Goal: Communication & Community: Answer question/provide support

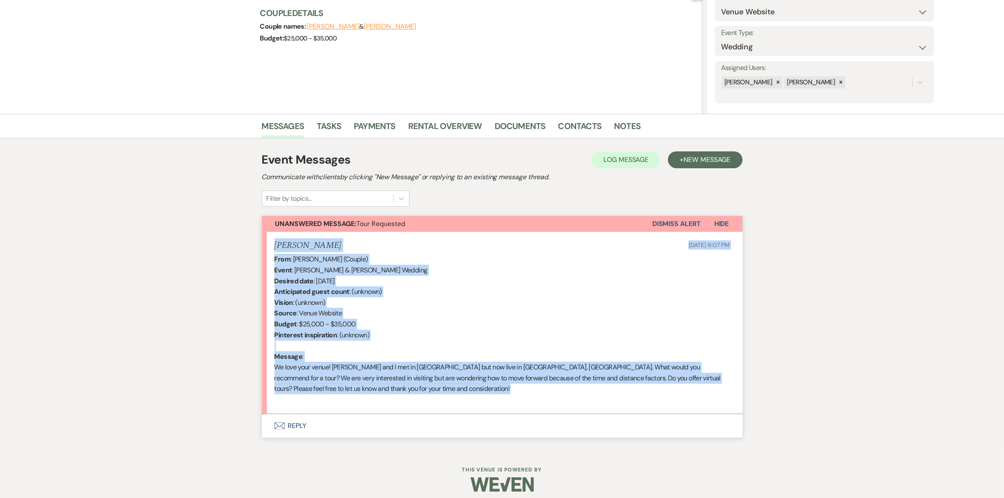
drag, startPoint x: 342, startPoint y: 394, endPoint x: 262, endPoint y: 242, distance: 171.9
click at [262, 242] on li "Raelynn Stubbe Aug 11, 2025, 8:07 PM From : Raelynn Stubbe (Couple) Event : Sam…" at bounding box center [502, 323] width 481 height 182
click at [458, 290] on div "From : Raelynn Stubbe (Couple) Event : Samuel Johnson & Raelynn Stubbe's Weddin…" at bounding box center [502, 329] width 455 height 151
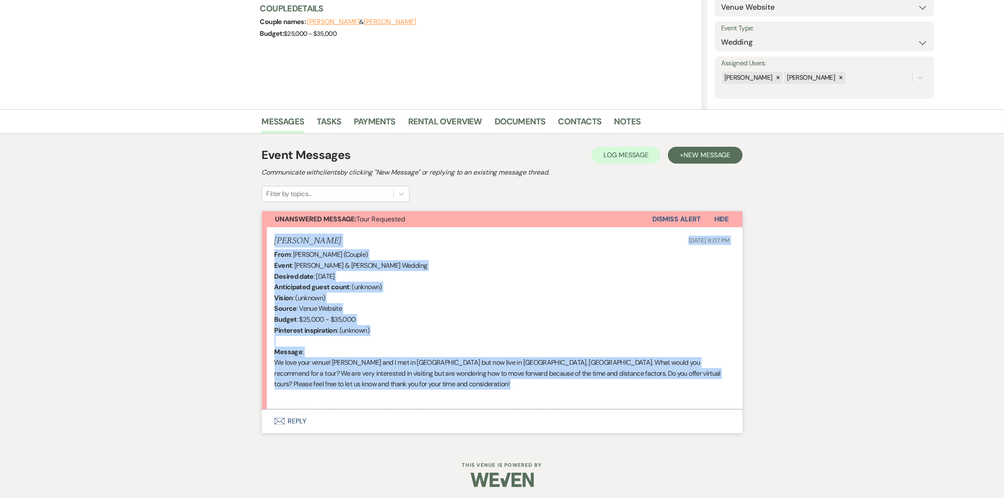
scroll to position [104, 0]
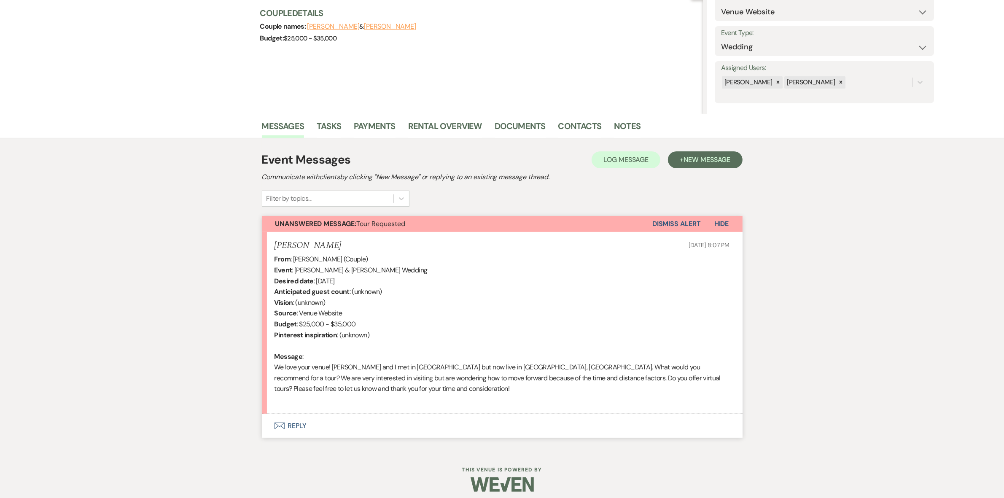
click at [304, 420] on button "Envelope Reply" at bounding box center [502, 426] width 481 height 24
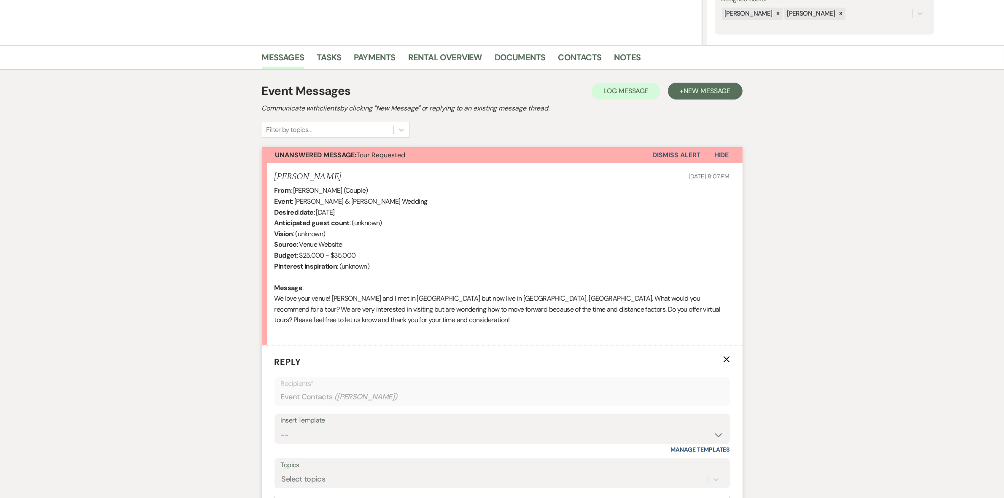
scroll to position [309, 0]
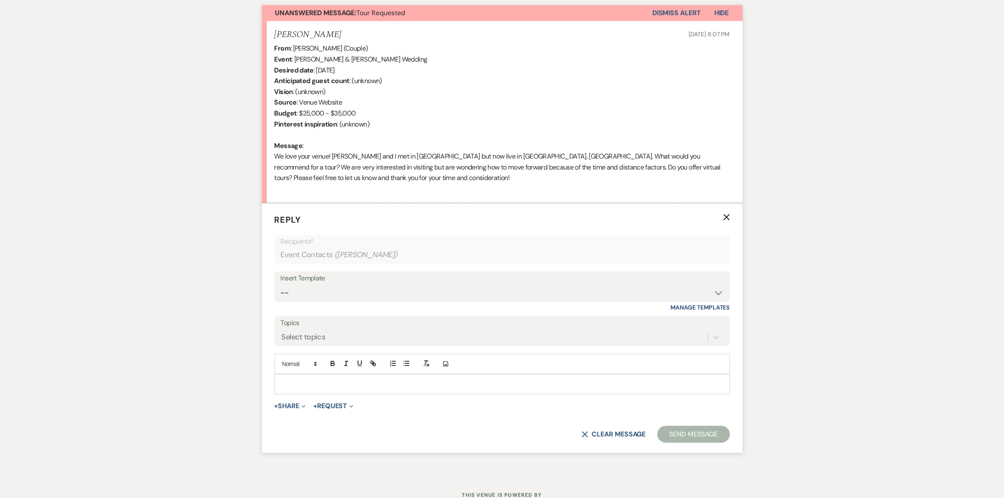
click at [295, 385] on p at bounding box center [502, 384] width 442 height 9
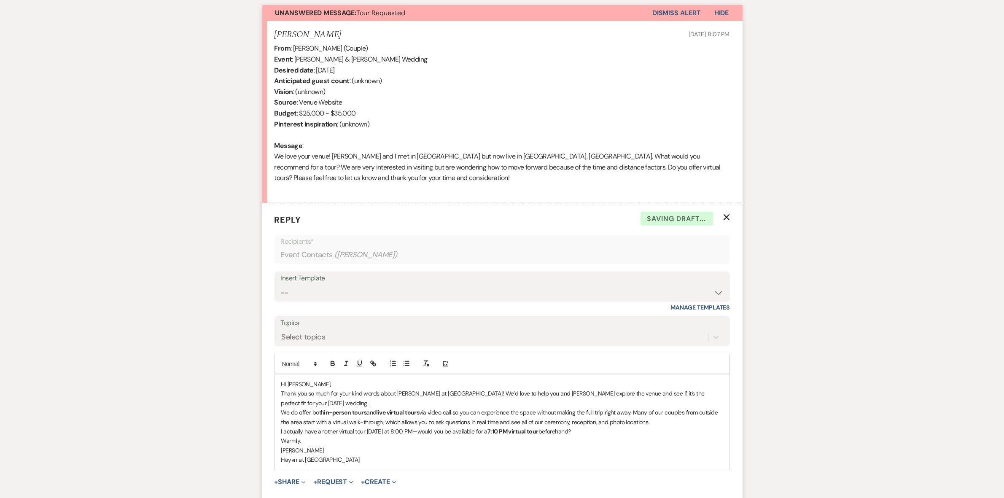
click at [314, 386] on p "Hi [PERSON_NAME]," at bounding box center [502, 384] width 442 height 9
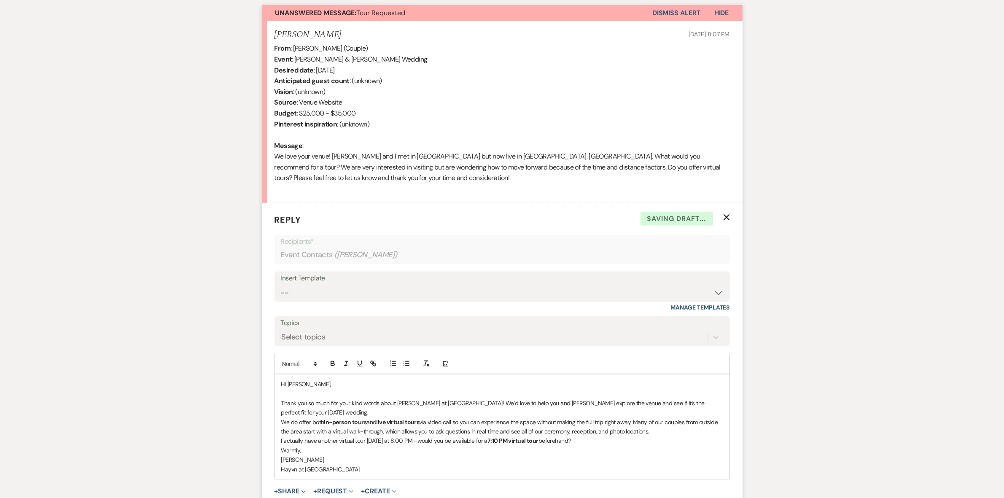
click at [315, 411] on p "Thank you so much for your kind words about Hayvn at Hay River! We’d love to he…" at bounding box center [502, 407] width 442 height 19
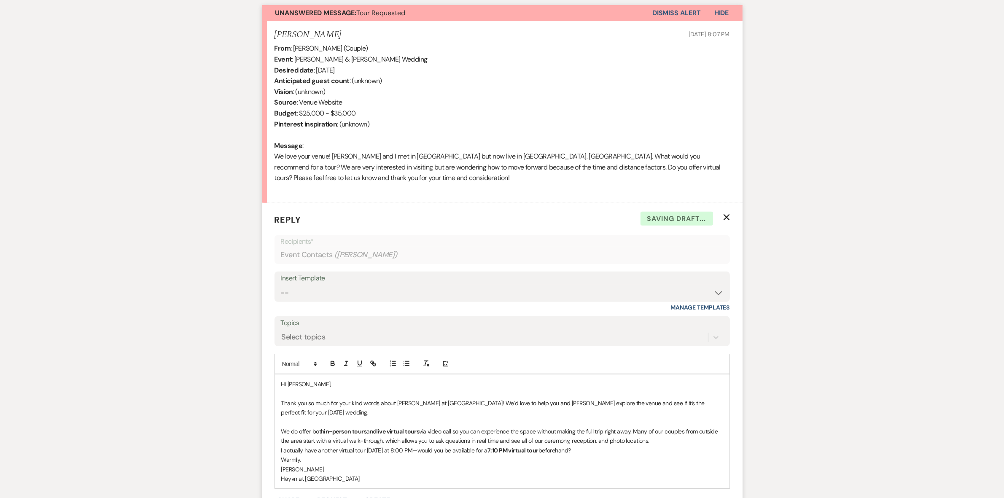
click at [654, 443] on p "We do offer both in-person tours and live virtual tours via video call so you c…" at bounding box center [502, 436] width 442 height 19
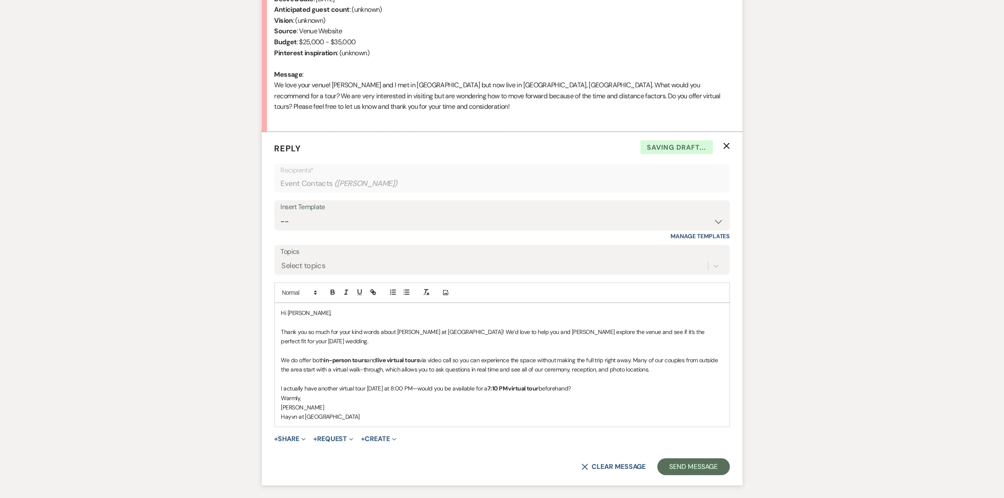
scroll to position [361, 0]
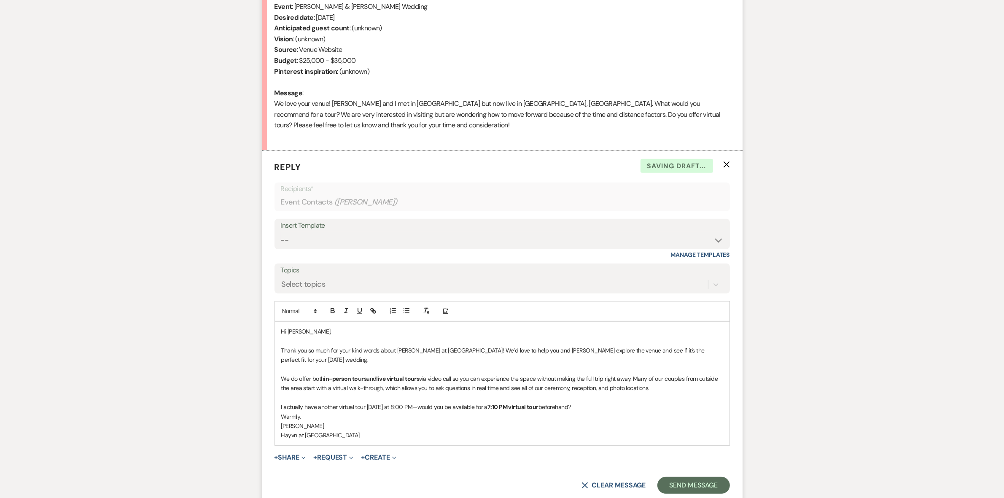
click at [585, 407] on p "I actually have another virtual tour tomorrow at 8:00 PM—would you be available…" at bounding box center [502, 406] width 442 height 9
click at [282, 349] on p "Thank you so much for your kind words about Hayvn at Hay River! We’d love to he…" at bounding box center [502, 355] width 442 height 19
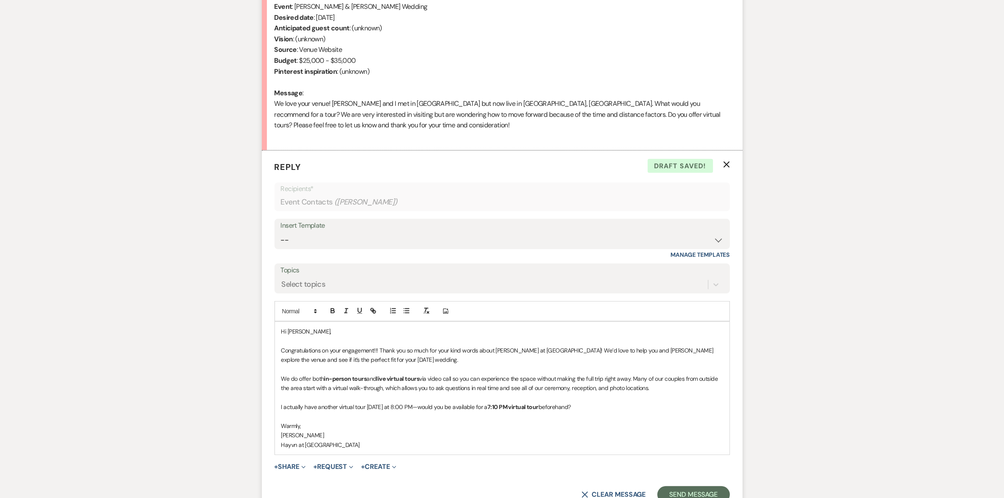
click at [544, 351] on p "Congratulations on your engagement!!! Thank you so much for your kind words abo…" at bounding box center [502, 355] width 442 height 19
click at [393, 408] on p "I actually have another virtual tour tomorrow at 8:00 PM—would you be available…" at bounding box center [502, 406] width 442 height 9
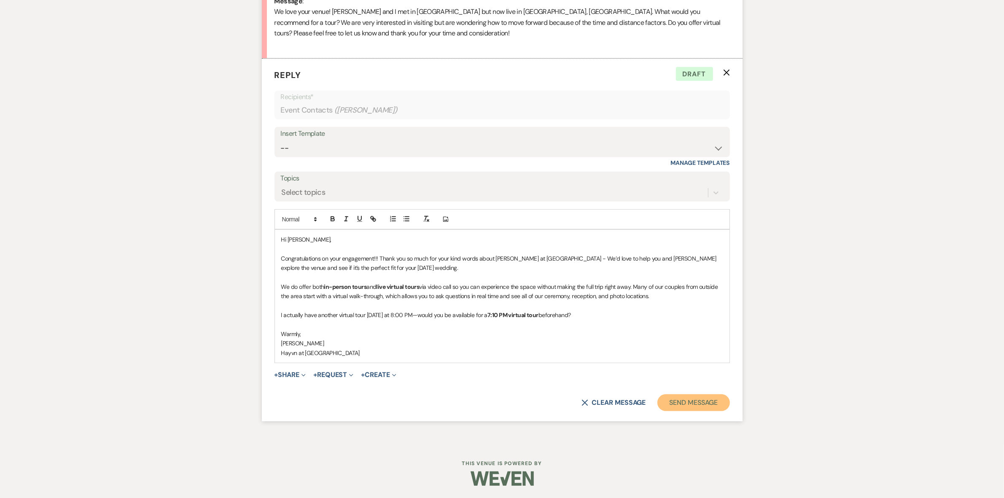
click at [695, 399] on button "Send Message" at bounding box center [693, 402] width 72 height 17
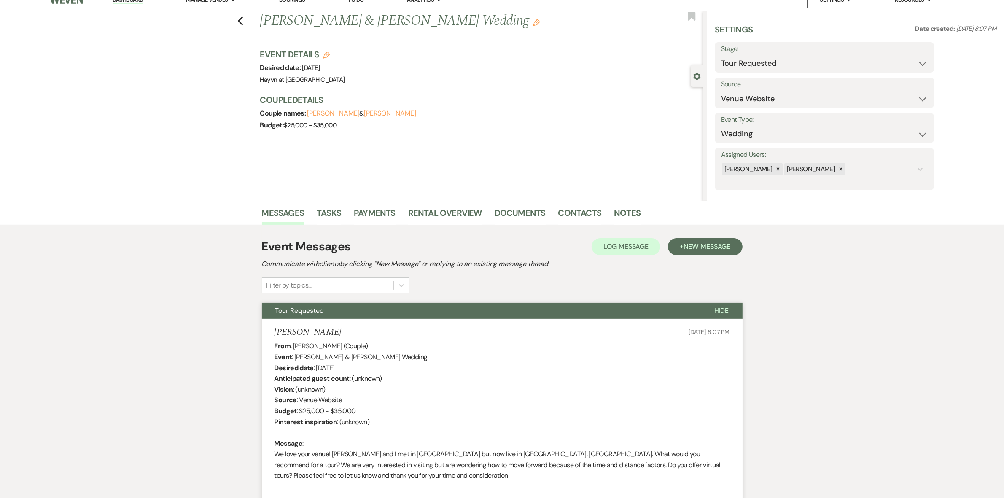
scroll to position [0, 0]
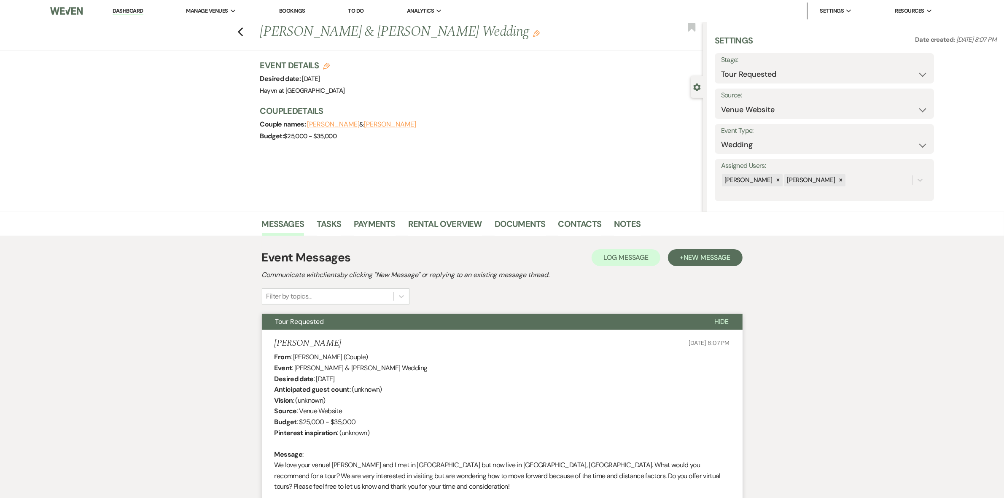
click at [125, 11] on link "Dashboard" at bounding box center [128, 11] width 30 height 8
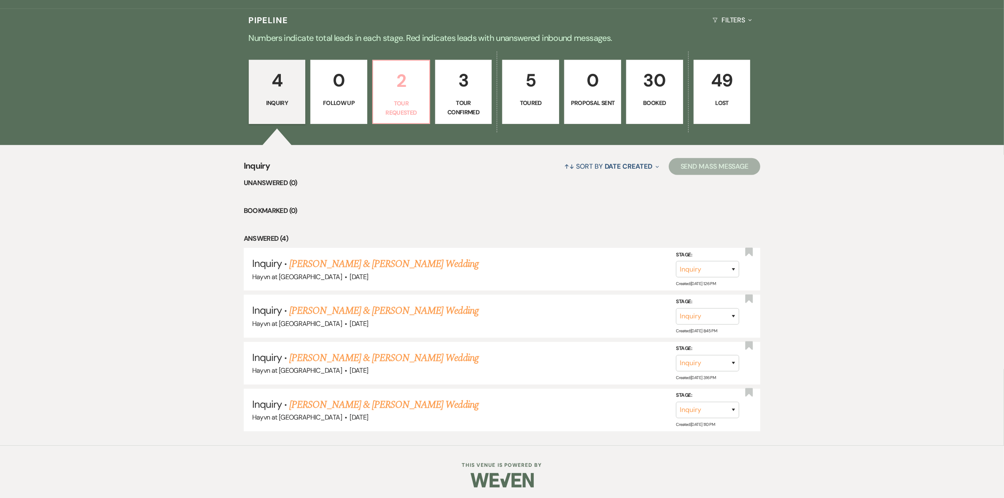
click at [398, 95] on link "2 Tour Requested" at bounding box center [401, 92] width 58 height 64
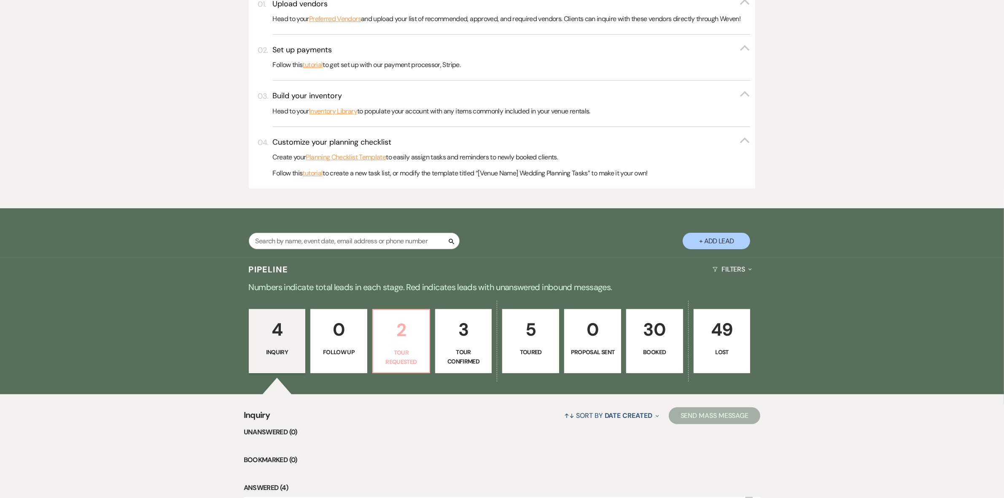
select select "2"
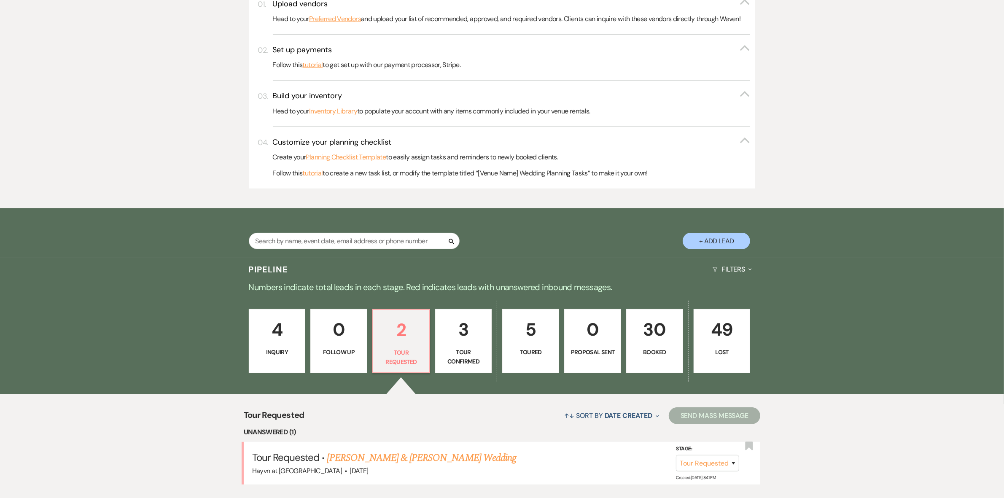
scroll to position [395, 0]
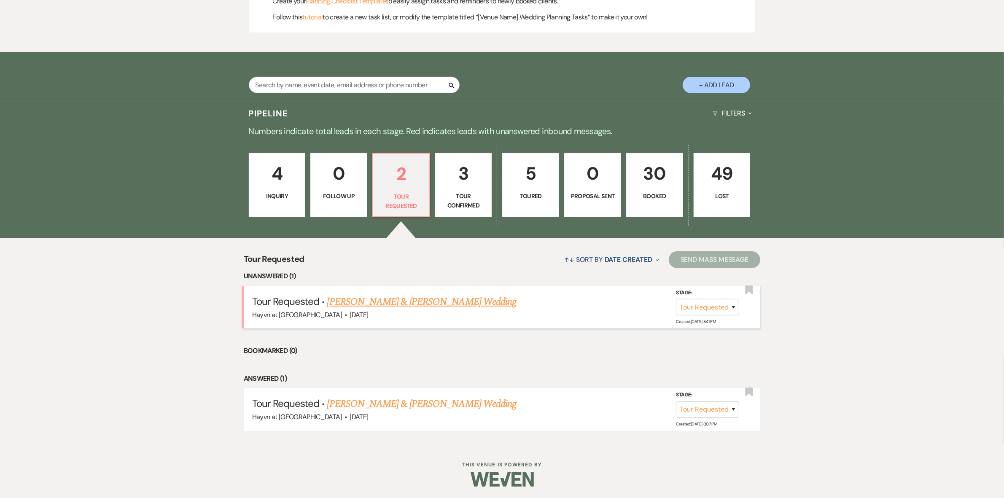
click at [384, 301] on link "John Peterson & Alanna Smith's Wedding" at bounding box center [421, 301] width 189 height 15
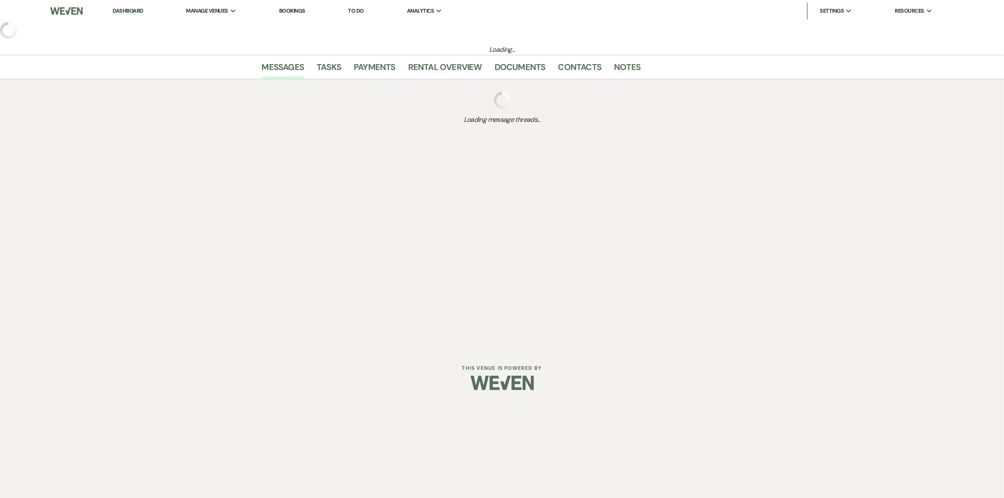
select select "2"
select select "5"
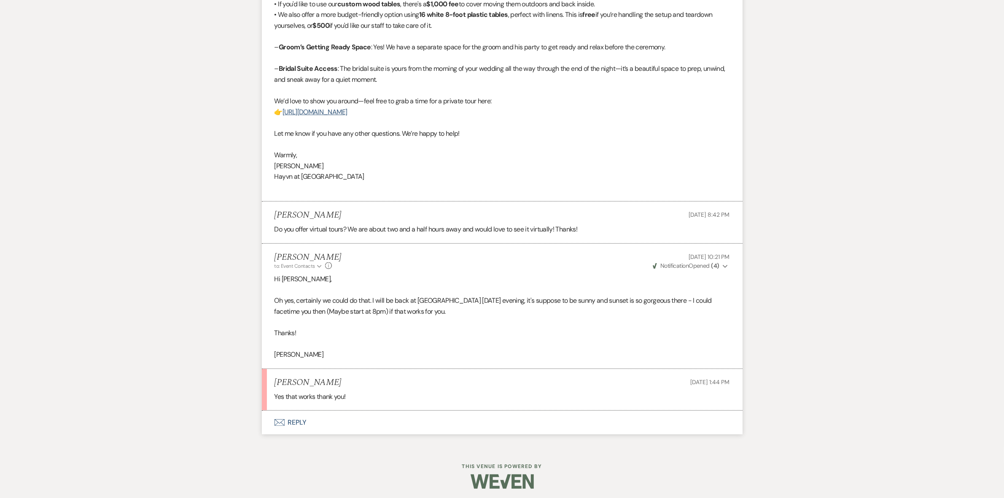
scroll to position [611, 0]
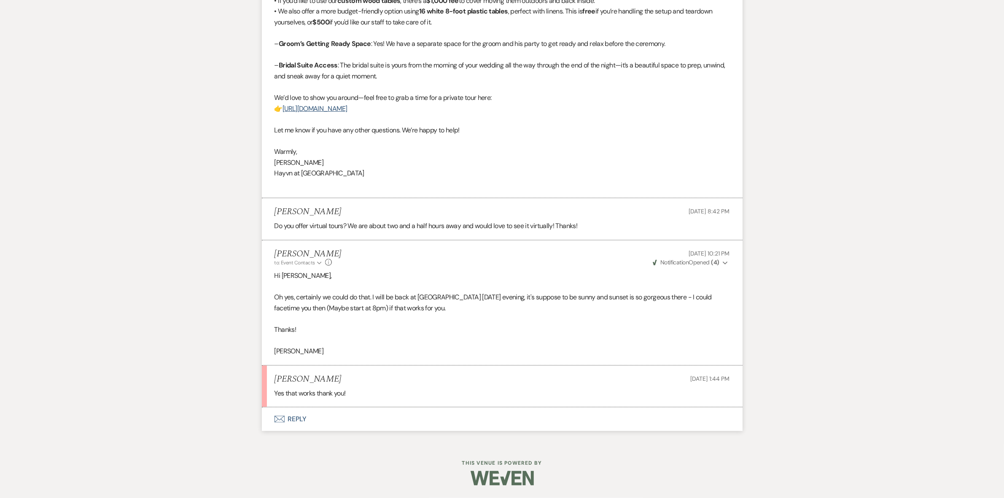
click at [296, 416] on button "Envelope Reply" at bounding box center [502, 419] width 481 height 24
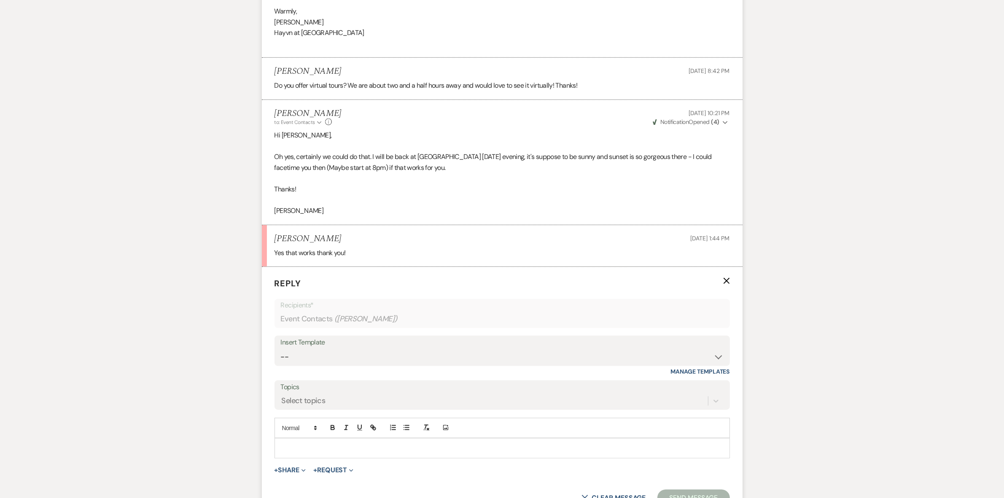
scroll to position [770, 0]
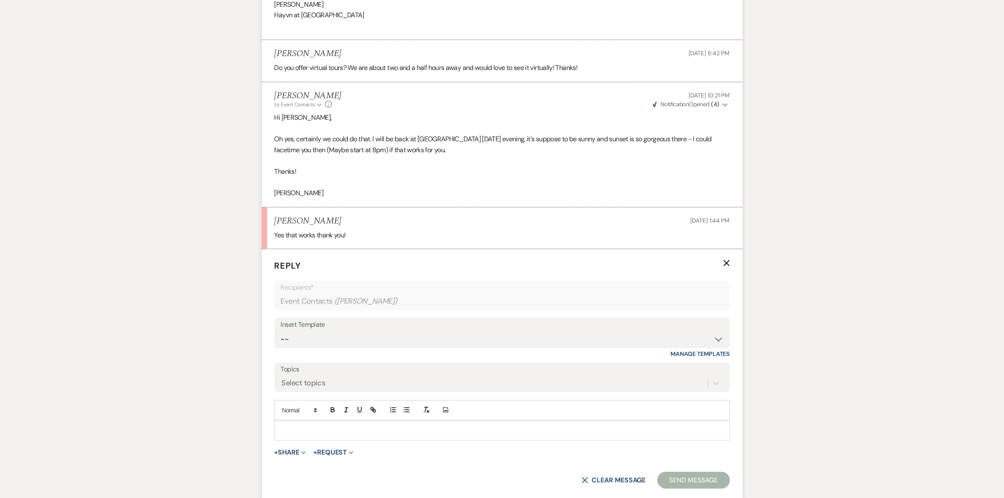
click at [294, 434] on p at bounding box center [502, 430] width 442 height 9
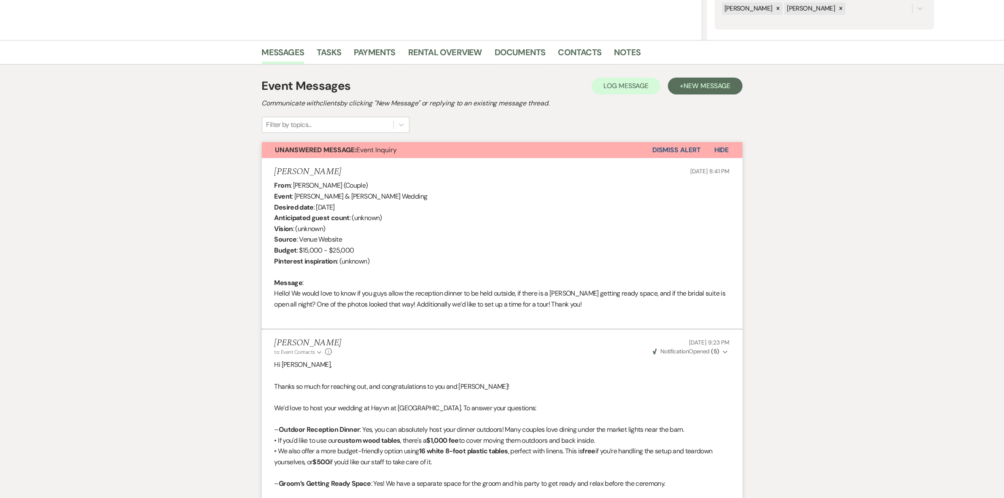
scroll to position [0, 0]
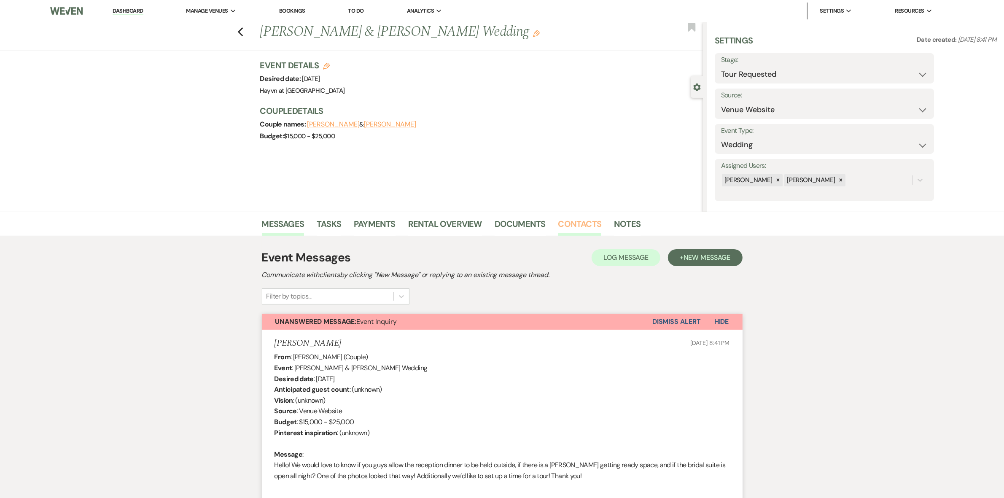
click at [561, 226] on link "Contacts" at bounding box center [579, 226] width 43 height 19
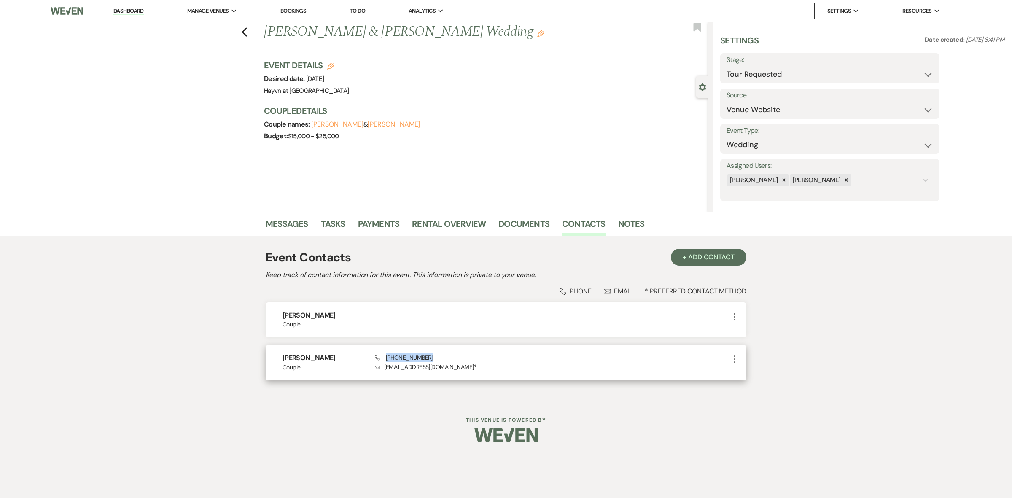
drag, startPoint x: 442, startPoint y: 359, endPoint x: 386, endPoint y: 359, distance: 55.7
click at [386, 359] on div "Phone (952) 217-0687 Envelope alannasmith14@gmail.com *" at bounding box center [552, 362] width 355 height 18
copy span "(952) 217-0687"
click at [293, 226] on link "Messages" at bounding box center [287, 226] width 43 height 19
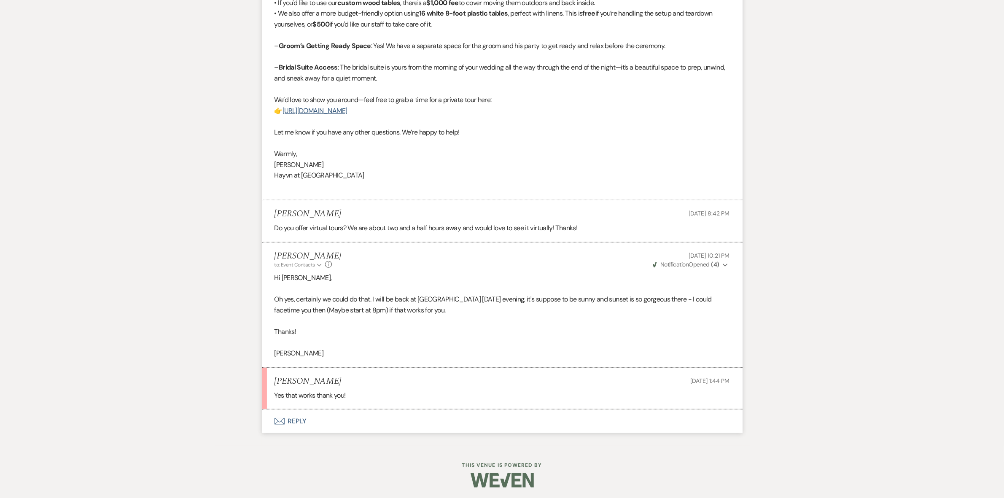
scroll to position [611, 0]
click at [299, 416] on button "Envelope Reply" at bounding box center [502, 419] width 481 height 24
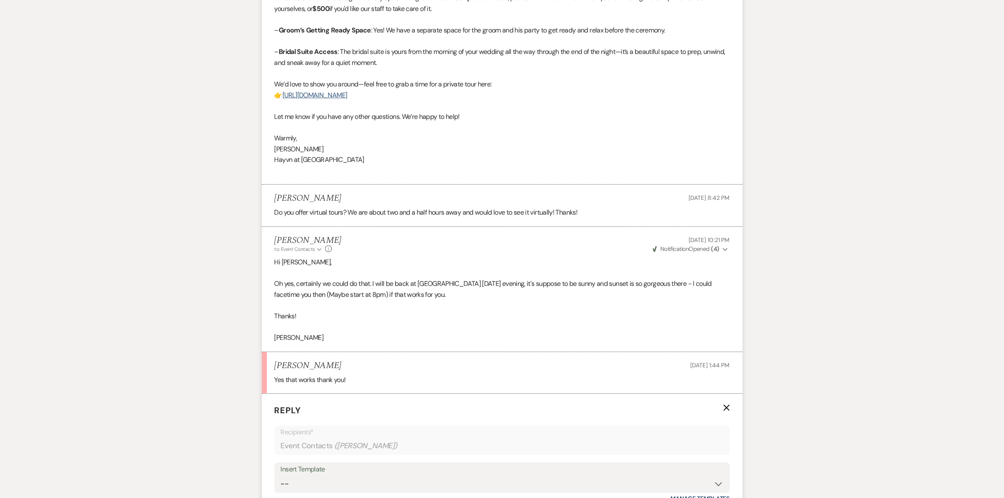
scroll to position [848, 0]
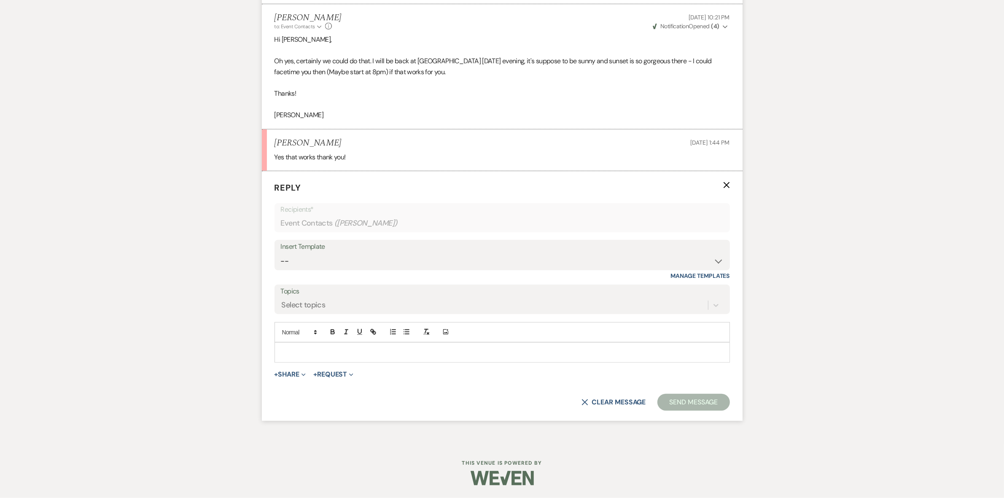
click at [314, 359] on div at bounding box center [502, 352] width 455 height 19
click at [696, 405] on button "Send Message" at bounding box center [693, 402] width 72 height 17
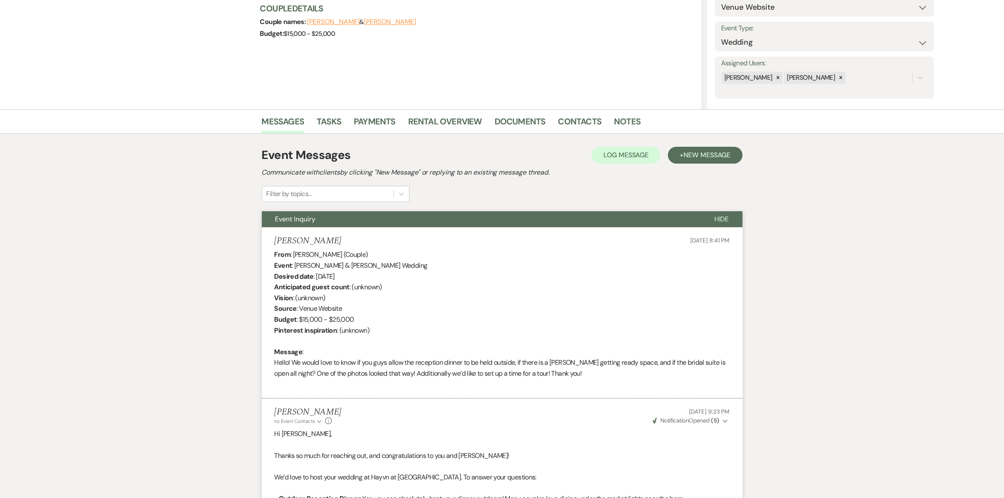
scroll to position [0, 0]
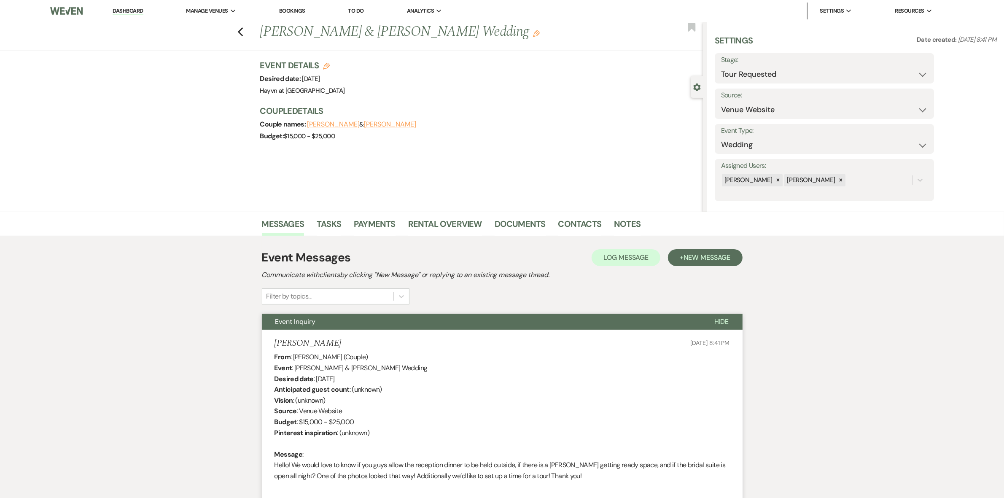
click at [131, 11] on link "Dashboard" at bounding box center [128, 11] width 30 height 8
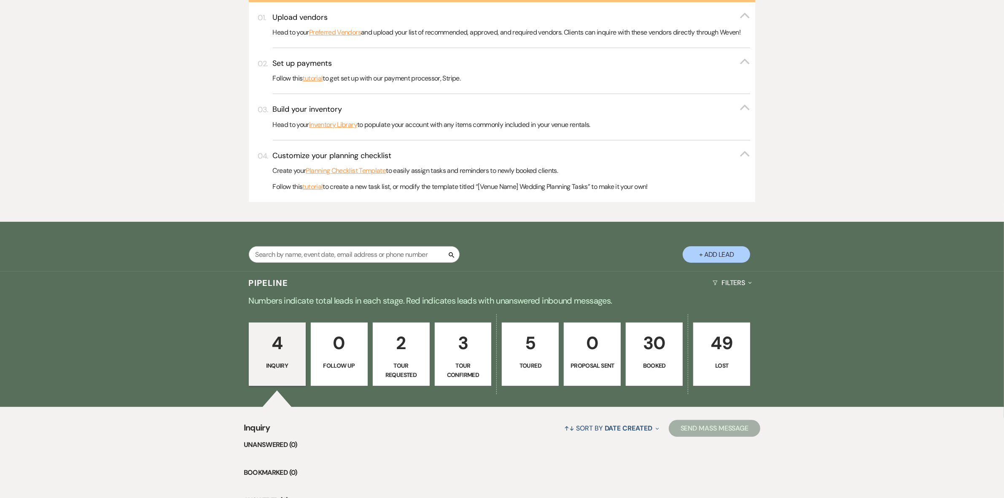
scroll to position [225, 0]
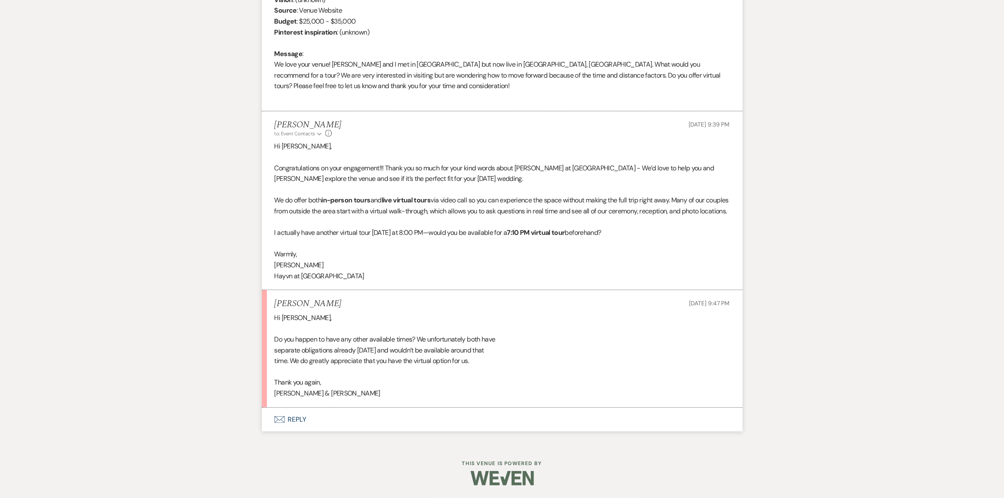
click at [294, 425] on button "Envelope Reply" at bounding box center [502, 420] width 481 height 24
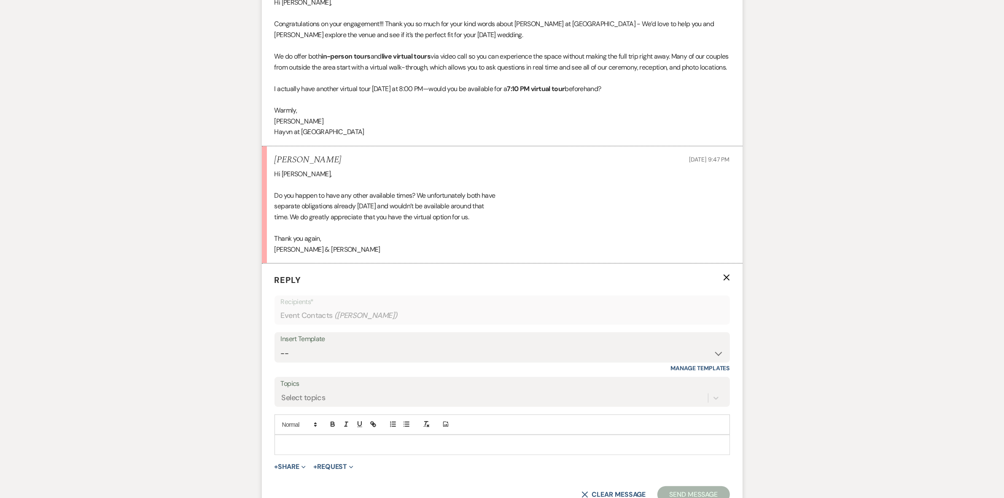
scroll to position [563, 0]
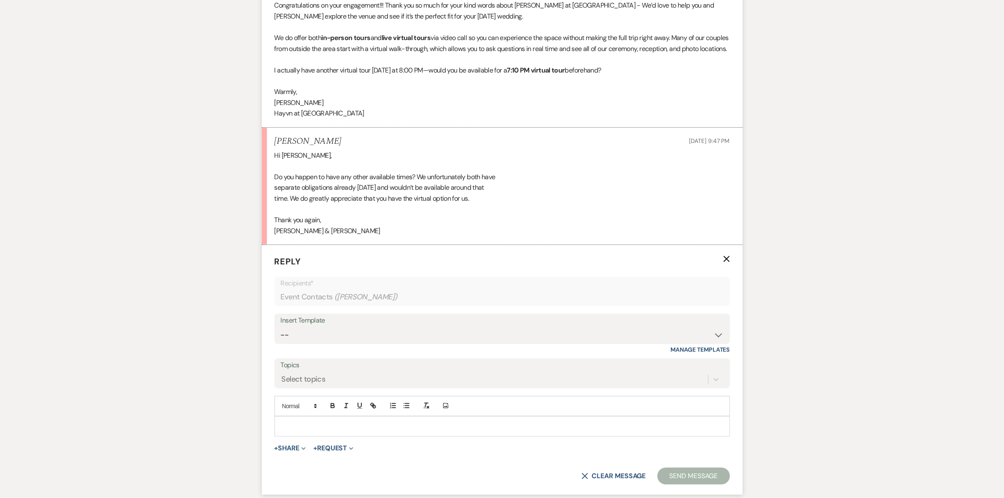
click at [304, 431] on p at bounding box center [502, 426] width 442 height 9
click at [280, 436] on div "I will be there [DATE] evening, [DATE] at 3pm and [DATE] am." at bounding box center [502, 426] width 455 height 19
click at [689, 485] on button "Send Message" at bounding box center [693, 476] width 72 height 17
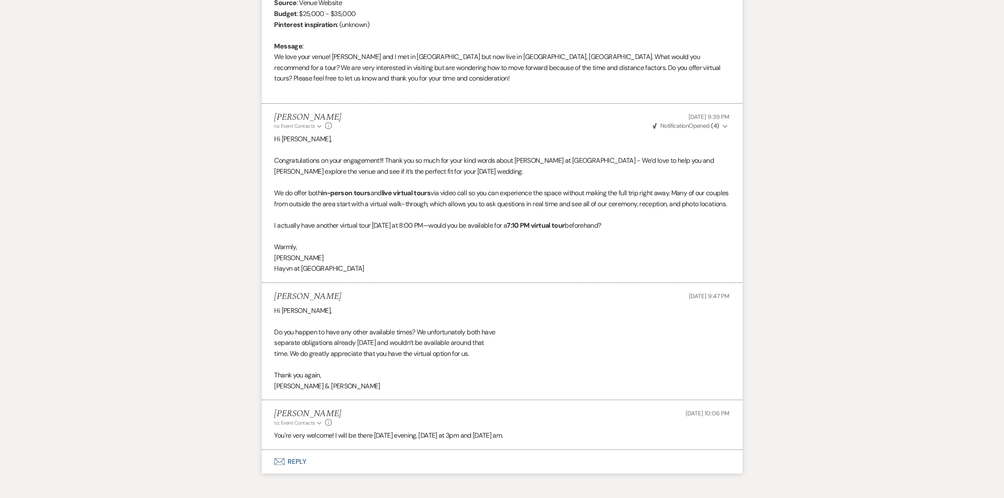
scroll to position [461, 0]
